Goal: Find specific page/section: Find specific page/section

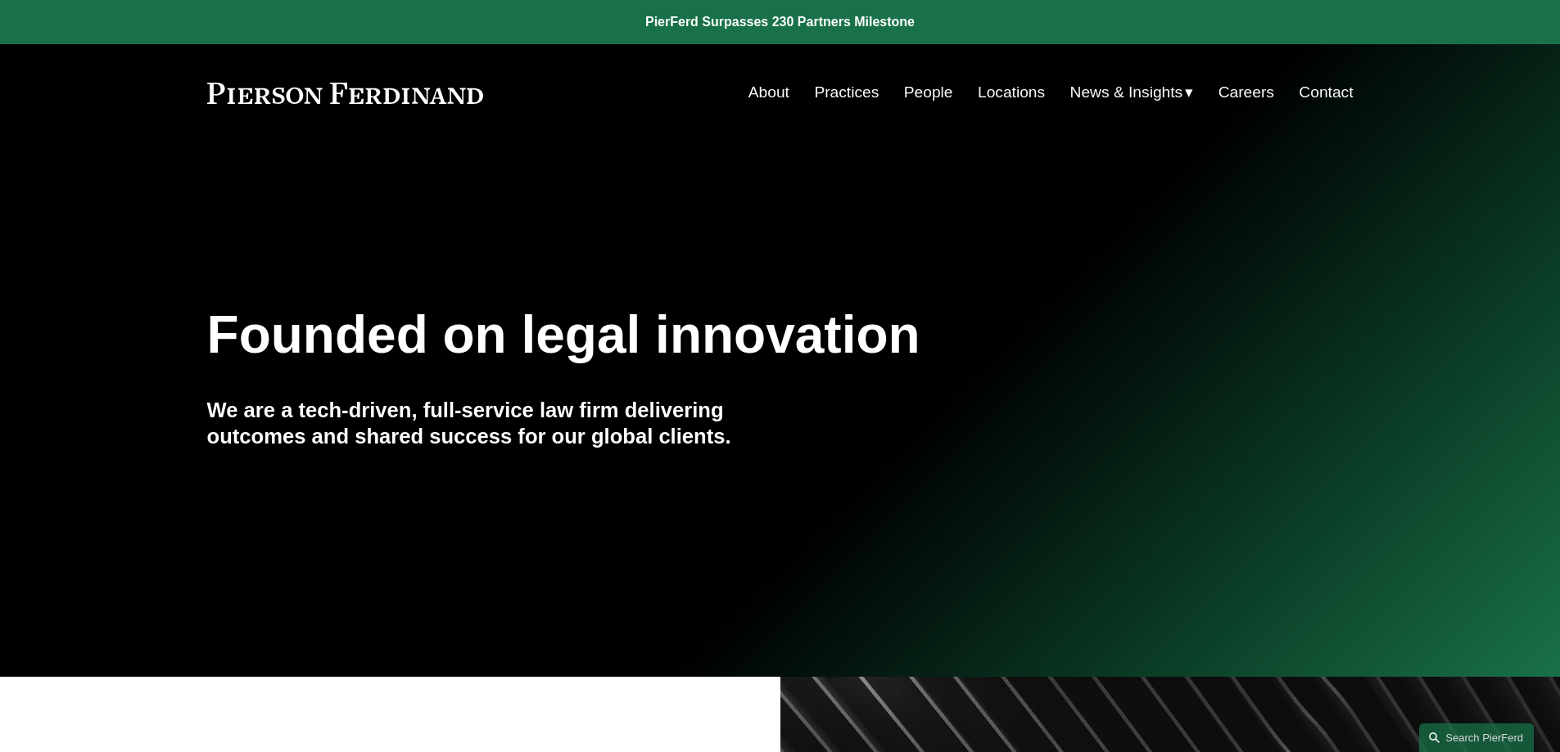
click at [937, 88] on link "People" at bounding box center [928, 92] width 49 height 31
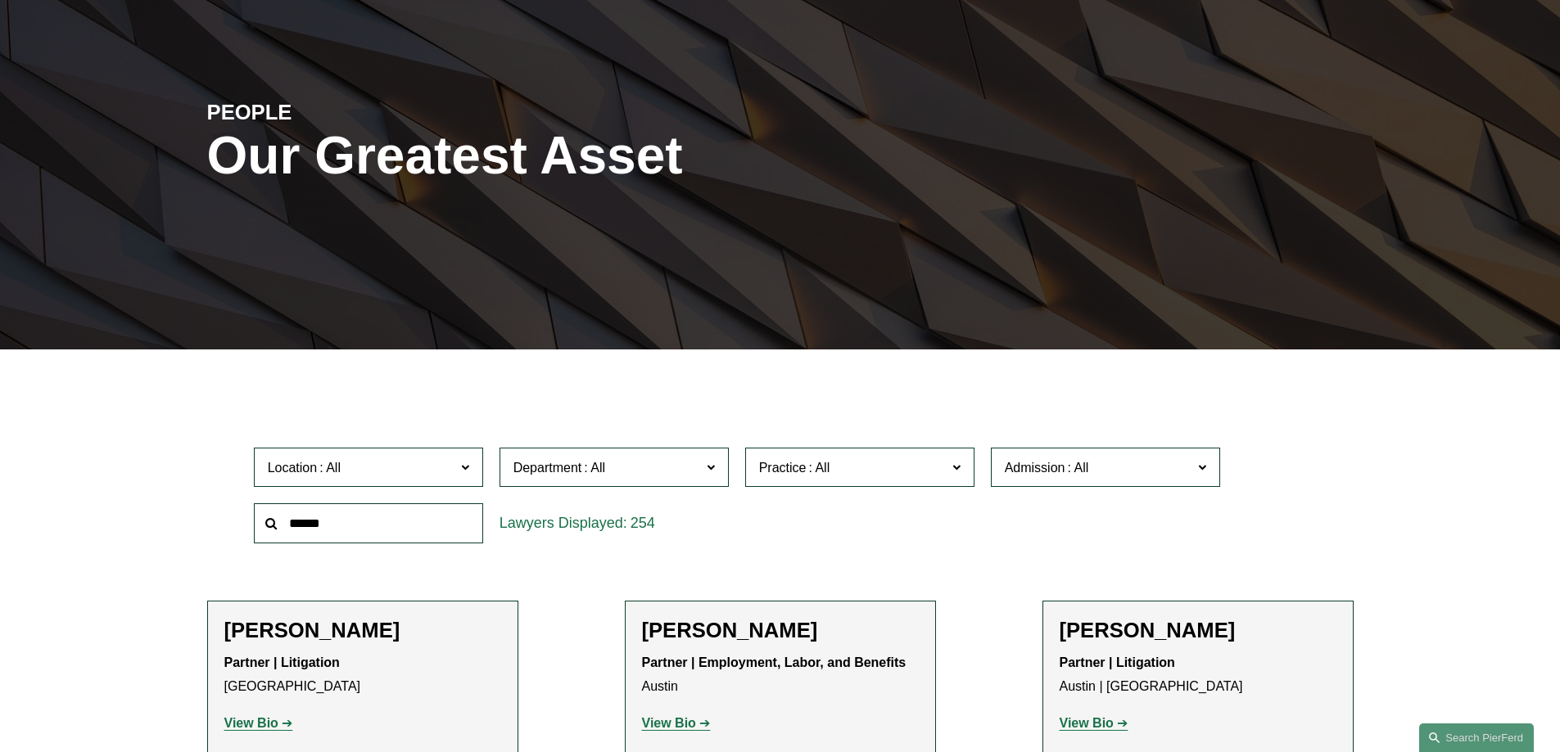
scroll to position [409, 0]
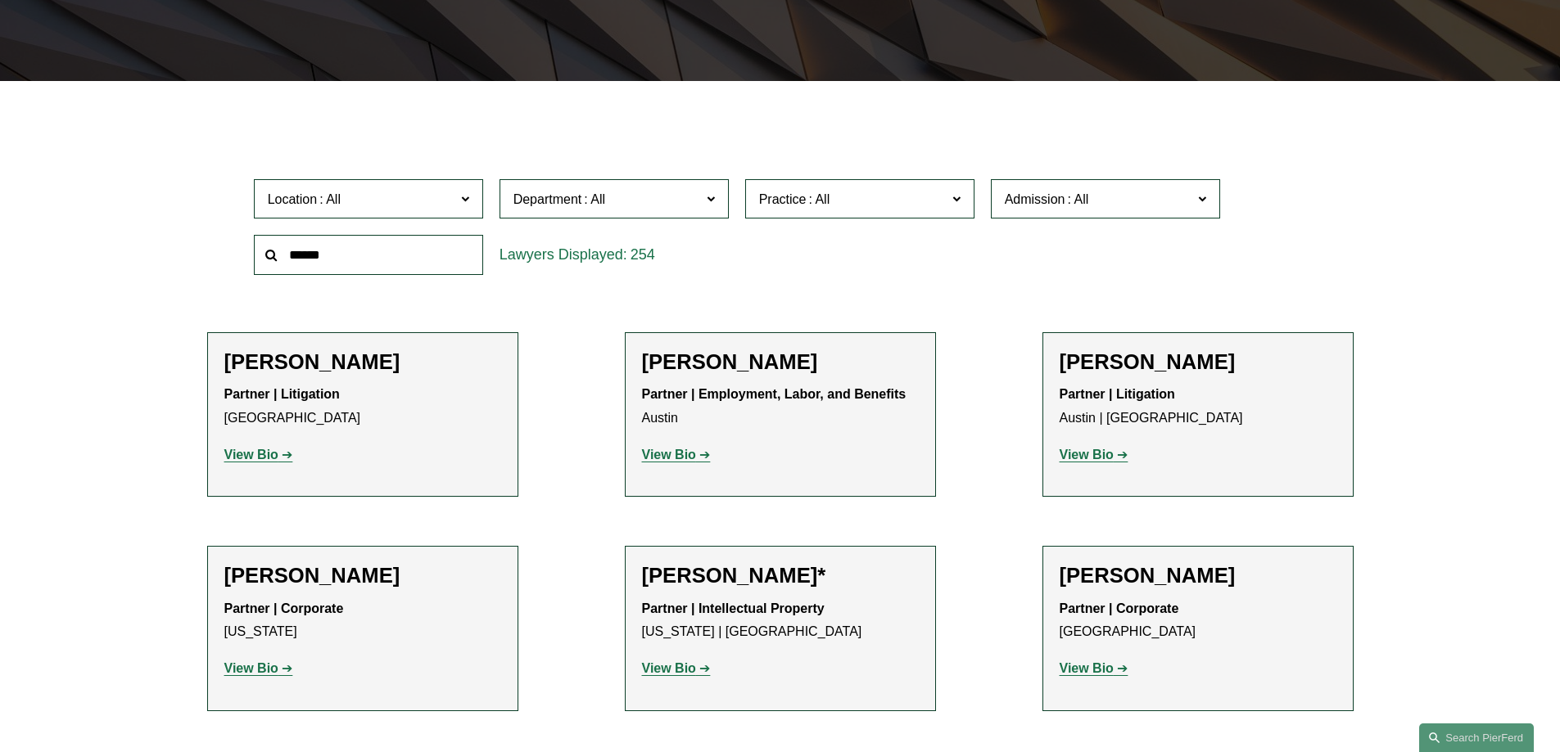
click at [364, 202] on span "Location" at bounding box center [361, 199] width 187 height 22
click at [628, 175] on div "Department All Corporate Employment, Labor, and Benefits Intellectual Property …" at bounding box center [614, 199] width 246 height 56
click at [616, 194] on span "Department" at bounding box center [606, 199] width 187 height 22
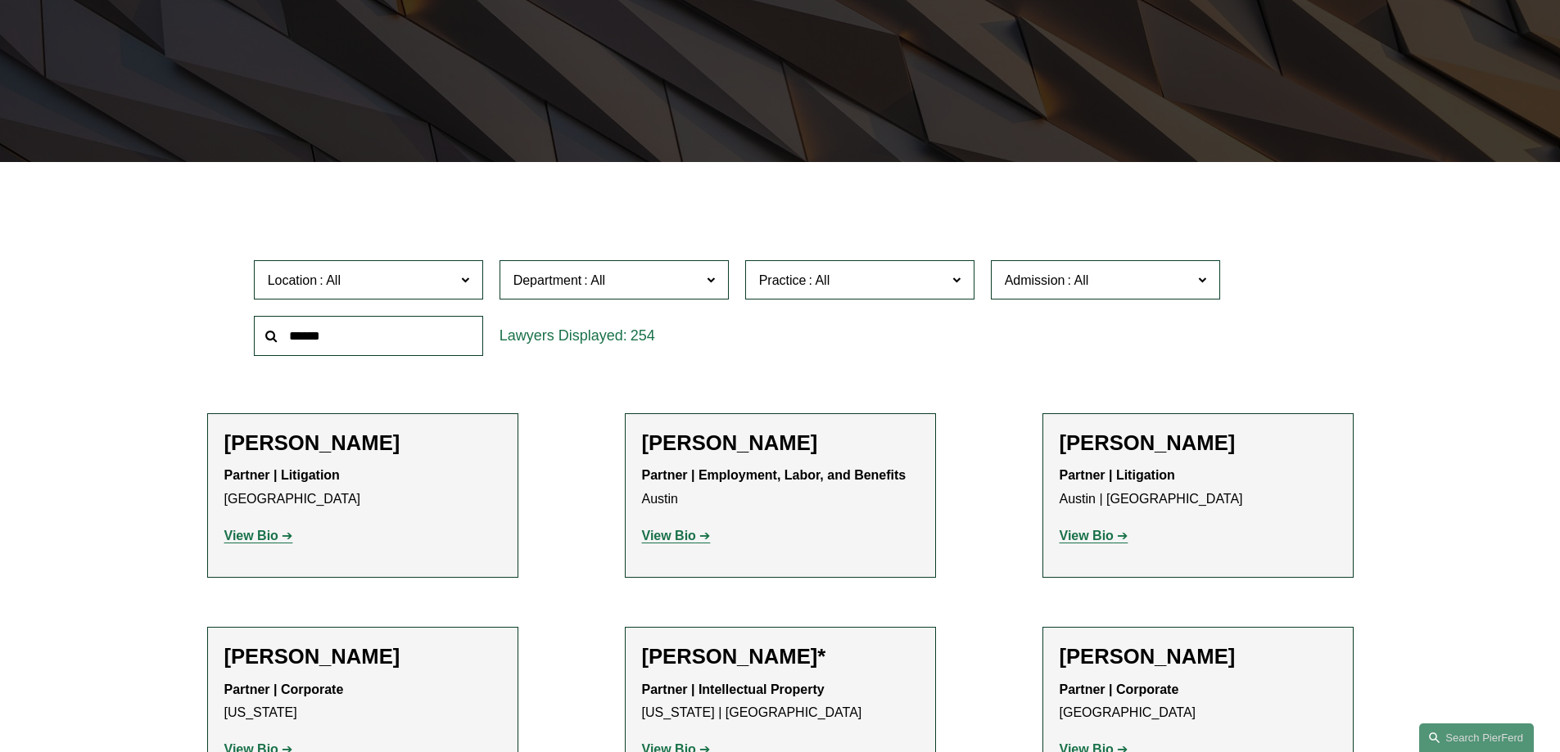
scroll to position [327, 0]
click at [864, 288] on span "Practice" at bounding box center [852, 281] width 187 height 22
click at [0, 0] on link "Tax/ERISA" at bounding box center [0, 0] width 0 height 0
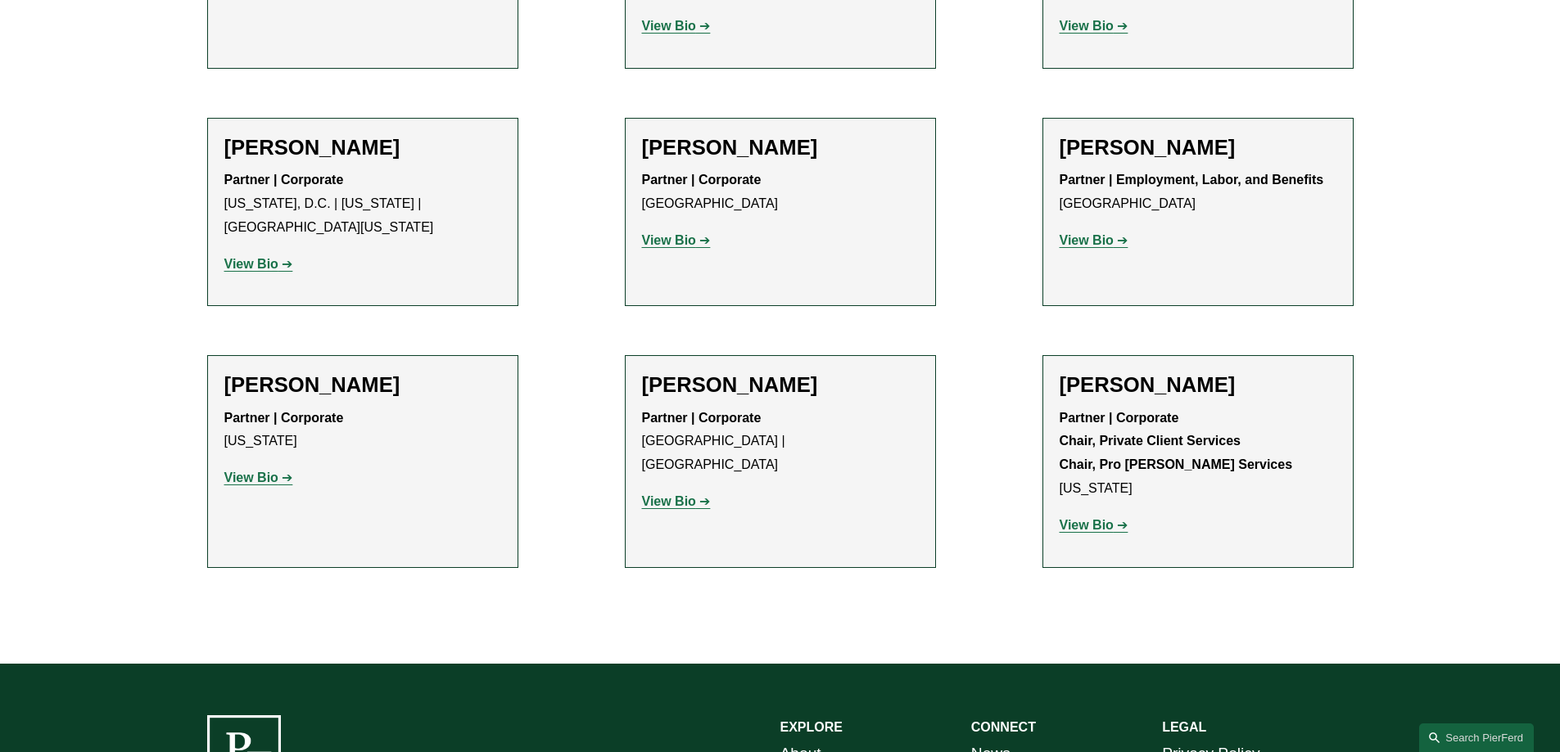
scroll to position [901, 0]
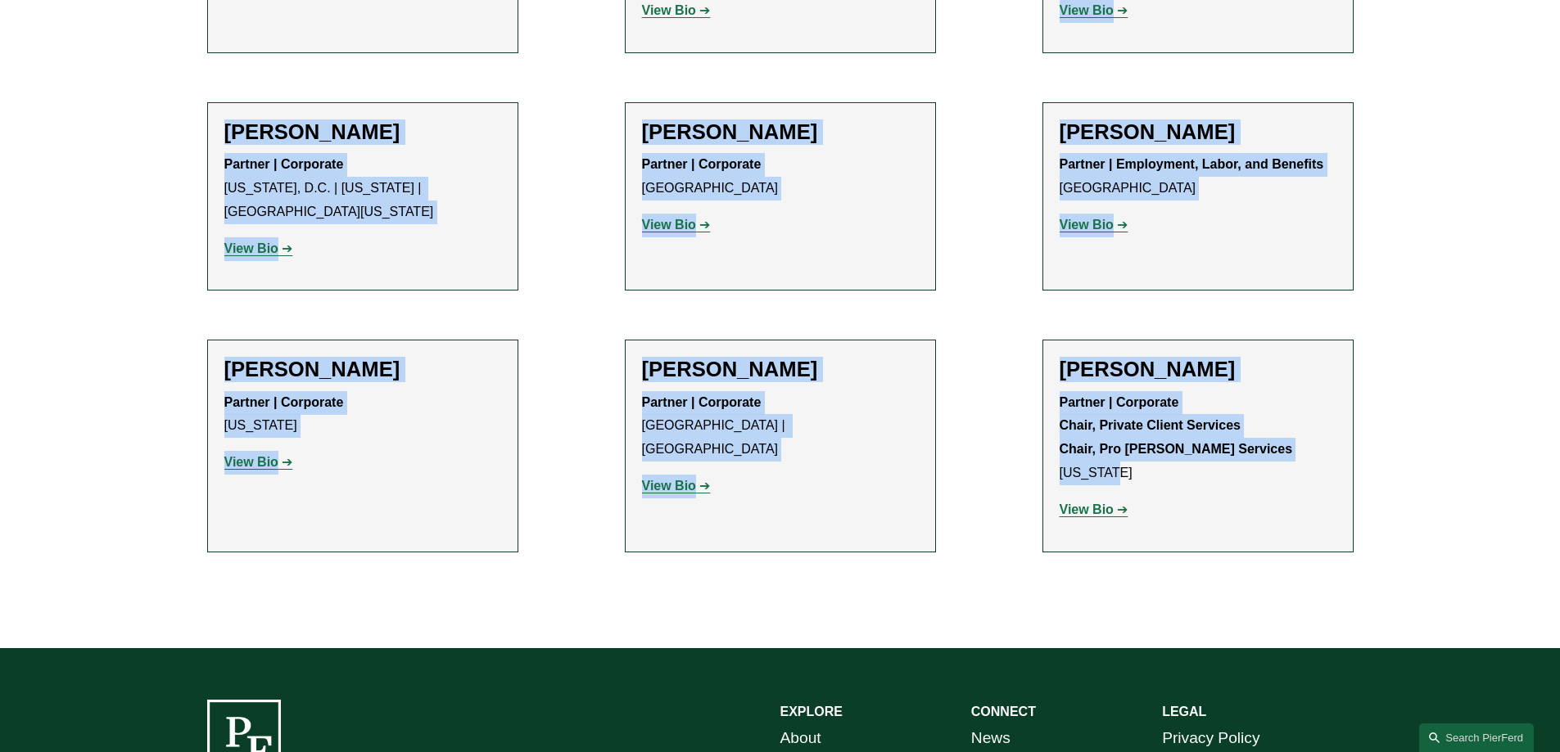
drag, startPoint x: 1239, startPoint y: 469, endPoint x: 1039, endPoint y: 25, distance: 486.6
click at [1041, 29] on ul "Filter Location All [GEOGRAPHIC_DATA] [GEOGRAPHIC_DATA] [GEOGRAPHIC_DATA] [GEOG…" at bounding box center [780, 116] width 1240 height 971
click at [1305, 341] on li "[PERSON_NAME] Partner | Corporate Chair, Private Client Services Chair, Pro [PE…" at bounding box center [1197, 446] width 311 height 212
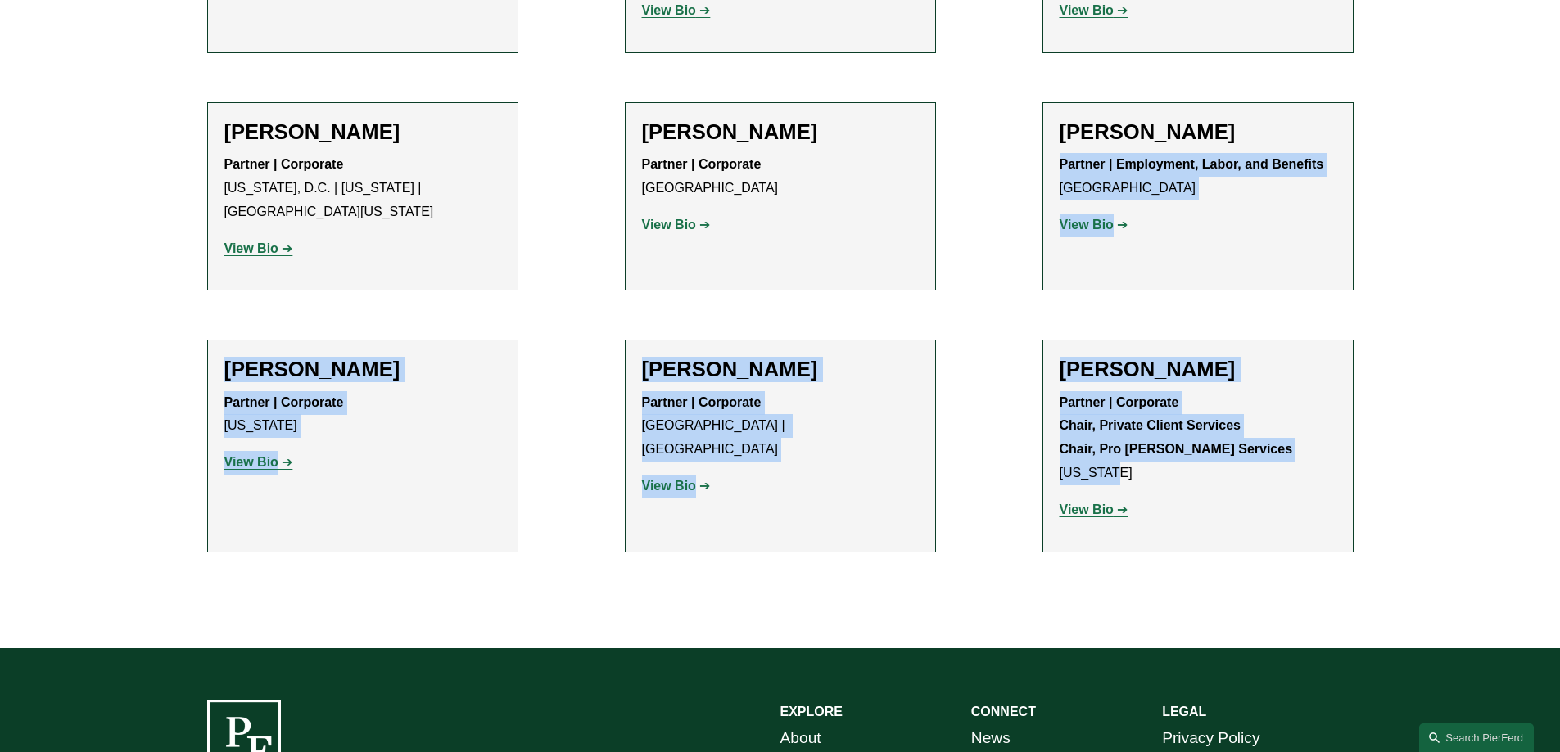
drag, startPoint x: 1407, startPoint y: 478, endPoint x: 934, endPoint y: 65, distance: 627.8
click at [934, 65] on div "Filter Location All [GEOGRAPHIC_DATA] [GEOGRAPHIC_DATA] [GEOGRAPHIC_DATA] [GEOG…" at bounding box center [780, 131] width 1560 height 1033
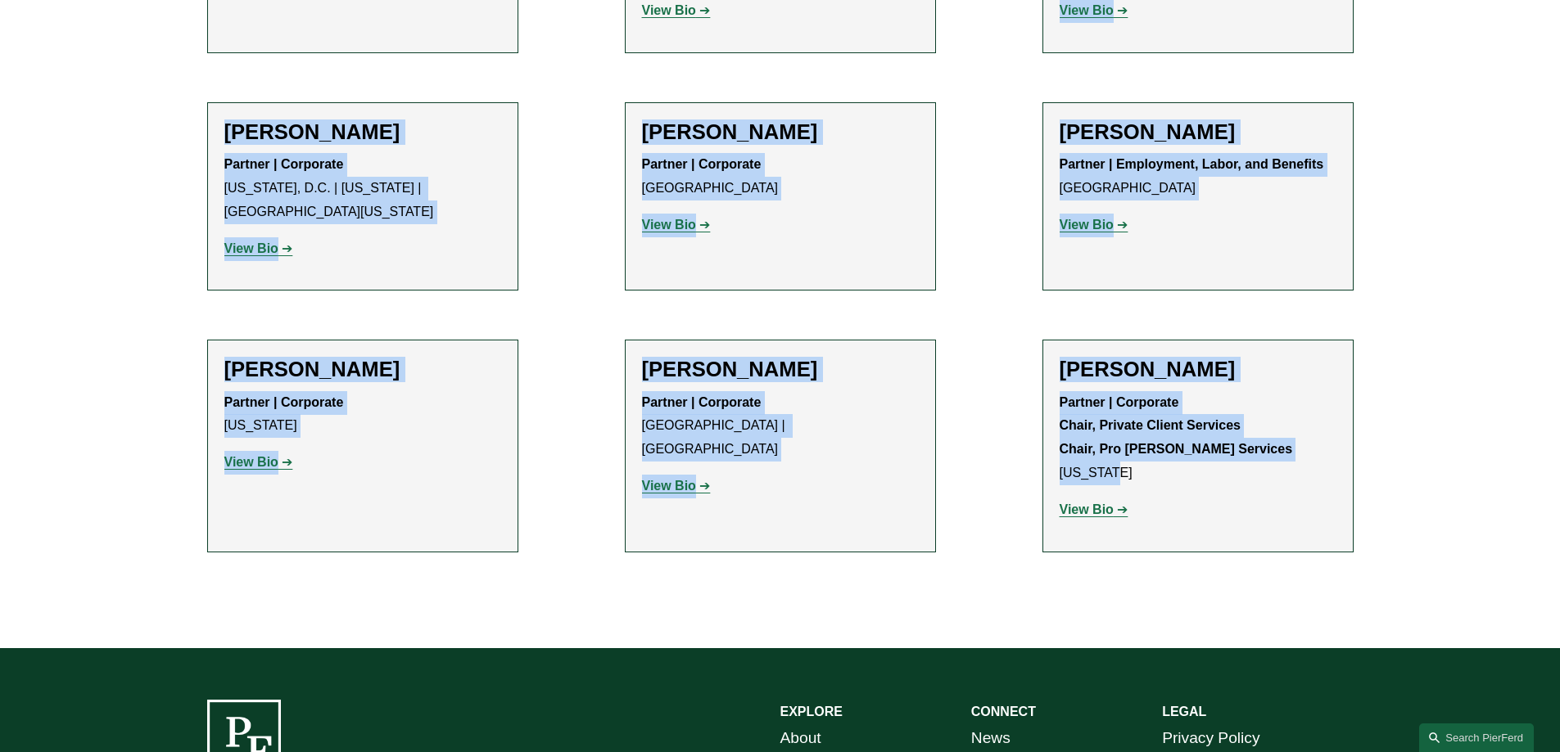
click at [1287, 425] on p "Partner | Corporate Chair, Private Client Services Chair, Pro [PERSON_NAME] Ser…" at bounding box center [1197, 438] width 277 height 94
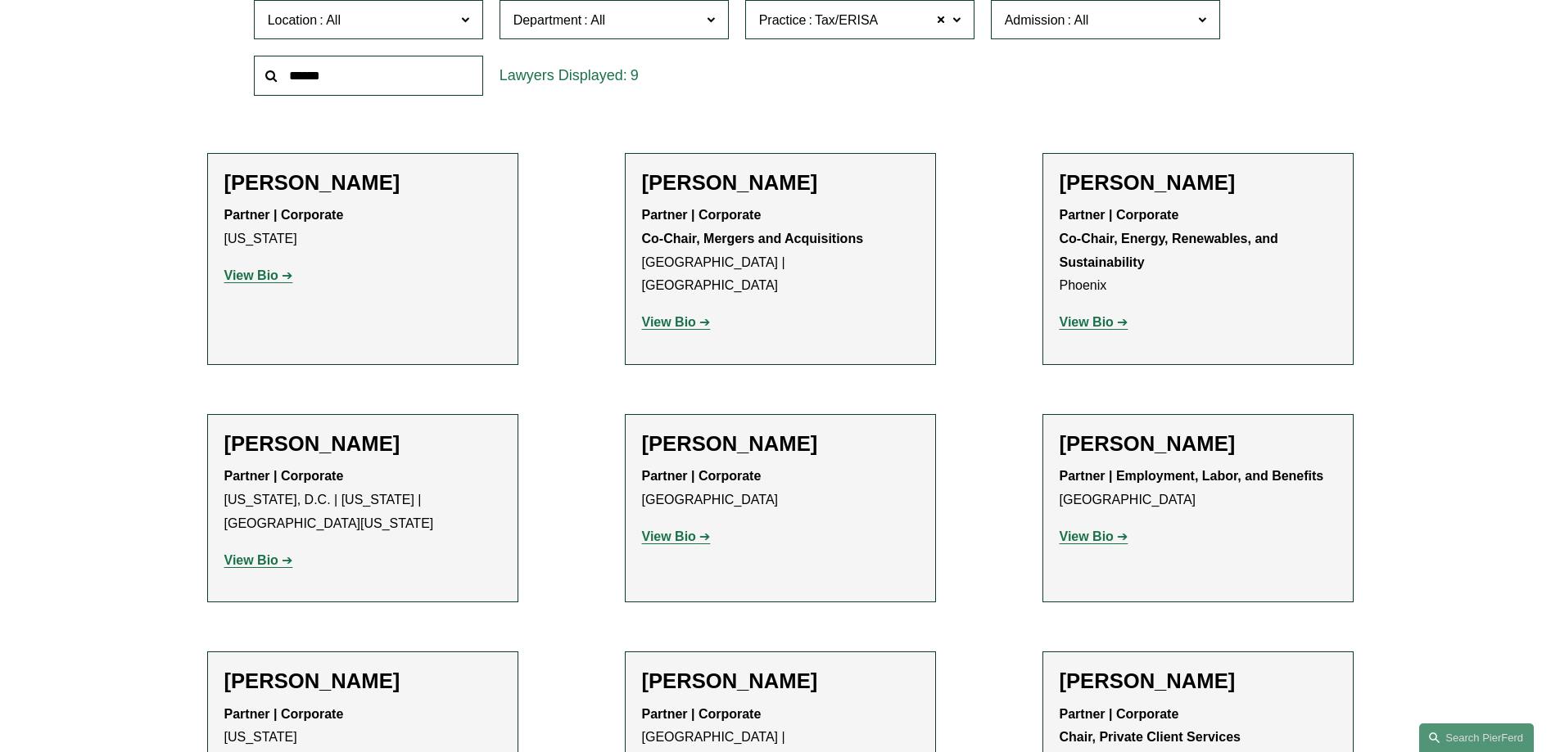
scroll to position [0, 0]
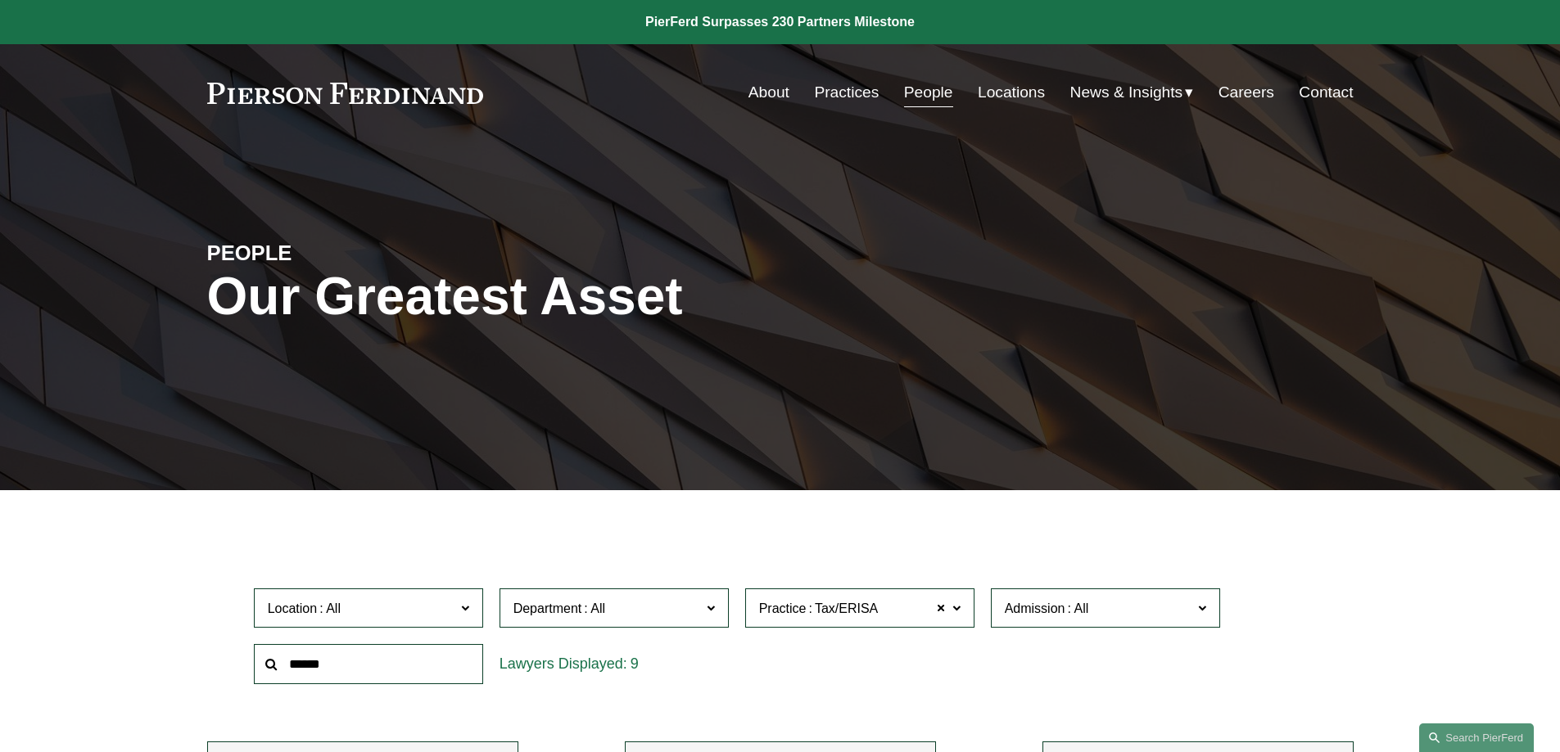
click at [1450, 277] on div "PEOPLE Our Greatest Asset" at bounding box center [780, 316] width 1560 height 246
